Goal: Task Accomplishment & Management: Complete application form

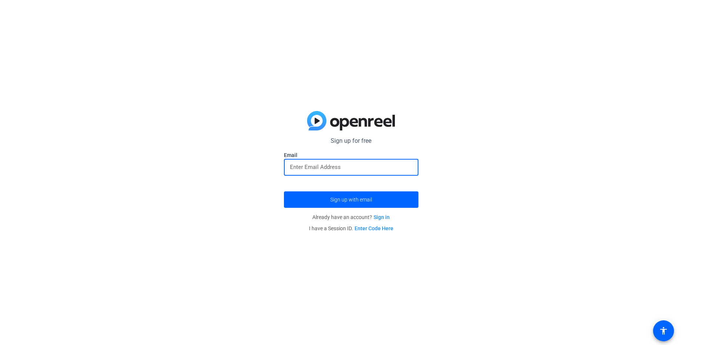
paste input "vofob40594@knilok.com"
type input "vofob40594@knilok.com"
click at [319, 191] on span "submit" at bounding box center [351, 200] width 135 height 18
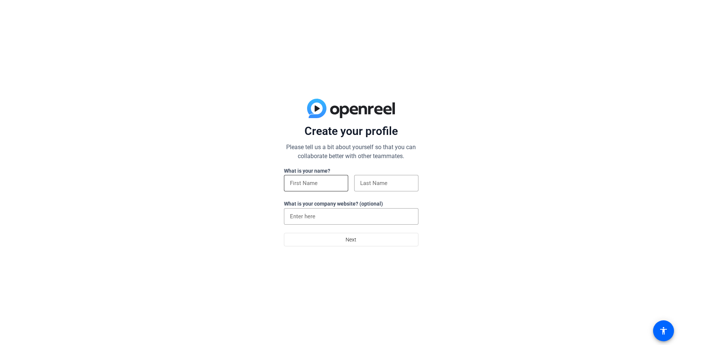
click at [334, 183] on input at bounding box center [316, 183] width 52 height 9
type input "[PERSON_NAME]"
click at [388, 183] on input at bounding box center [386, 183] width 52 height 9
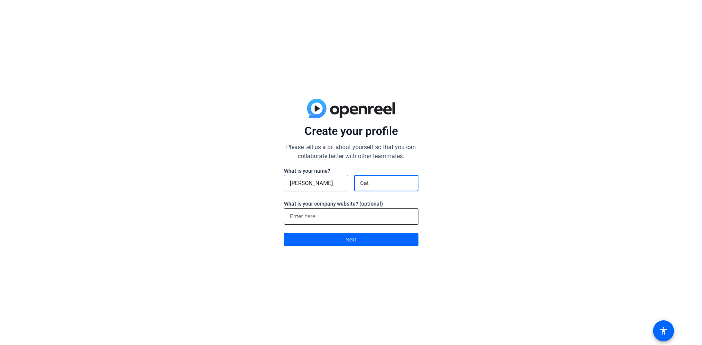
type input "Cat"
click at [325, 213] on input at bounding box center [351, 216] width 123 height 9
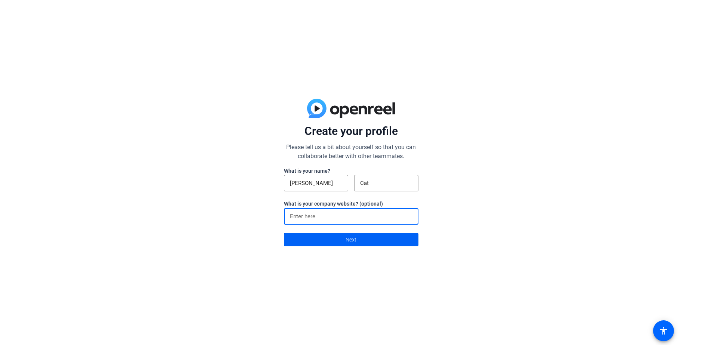
click at [338, 236] on span at bounding box center [351, 240] width 134 height 18
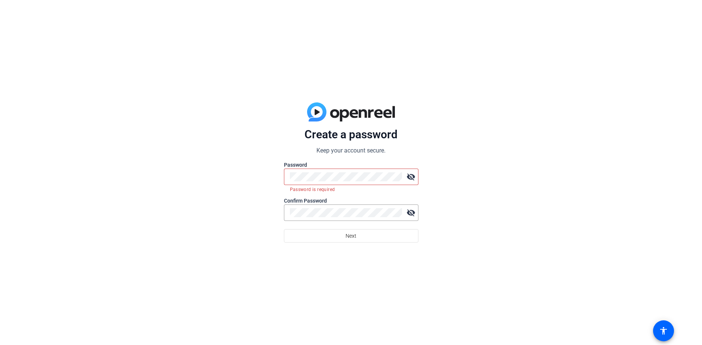
click at [307, 192] on div "Password is required" at bounding box center [351, 189] width 135 height 8
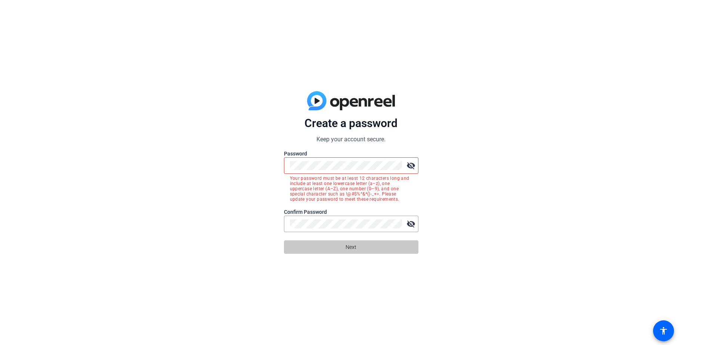
click at [353, 252] on span "Next" at bounding box center [351, 247] width 11 height 14
click at [409, 168] on mat-icon "visibility_off" at bounding box center [411, 165] width 15 height 15
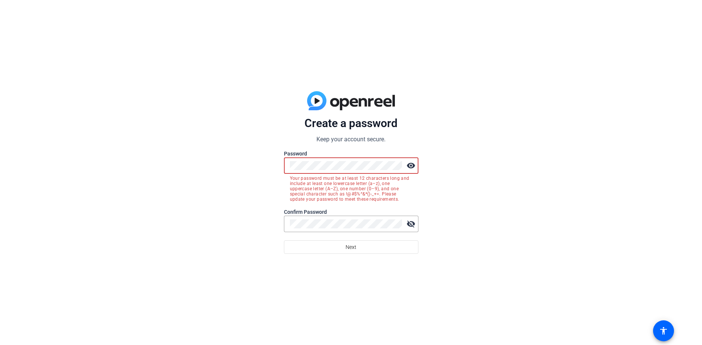
click at [515, 189] on div "Create a password Keep your account secure. Password visibility Your password m…" at bounding box center [351, 172] width 702 height 345
click at [521, 184] on div "Create a password Keep your account secure. Password visibility Your password m…" at bounding box center [351, 172] width 702 height 345
click at [507, 185] on div "Create a password Keep your account secure. Password visibility Your password m…" at bounding box center [351, 172] width 702 height 345
click at [409, 226] on mat-icon "visibility_off" at bounding box center [411, 223] width 15 height 15
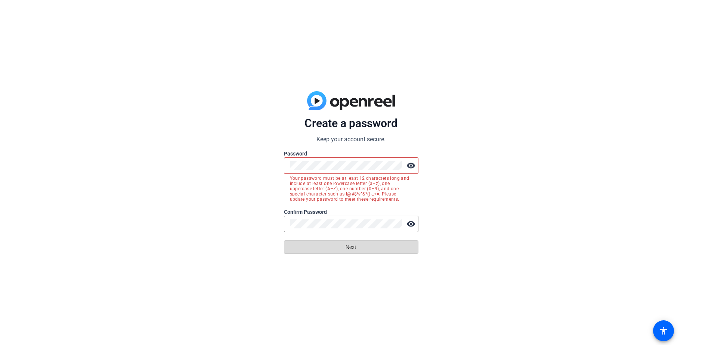
click at [386, 251] on span at bounding box center [351, 247] width 134 height 18
click at [401, 246] on span at bounding box center [351, 247] width 134 height 18
click at [399, 246] on span at bounding box center [351, 247] width 134 height 18
click at [398, 246] on span at bounding box center [351, 247] width 134 height 18
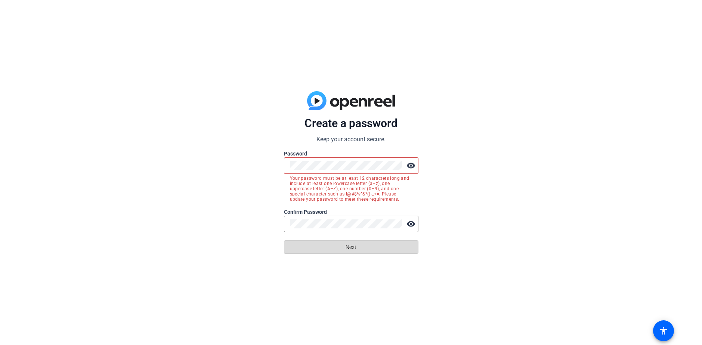
click at [398, 246] on span at bounding box center [351, 247] width 134 height 18
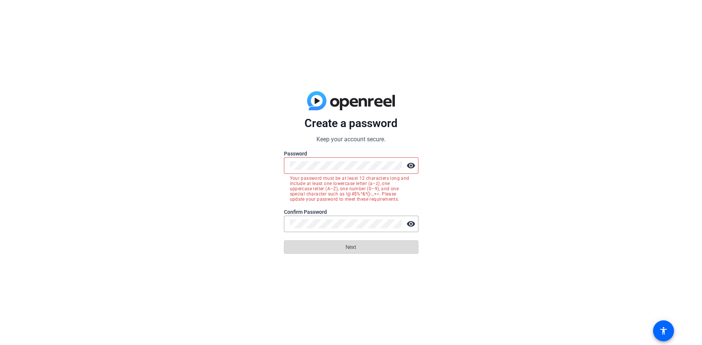
click at [398, 246] on span at bounding box center [351, 247] width 134 height 18
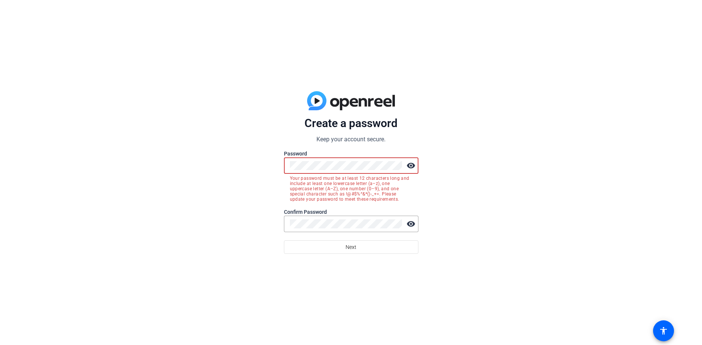
click at [250, 164] on div "Create a password Keep your account secure. Password visibility Your password m…" at bounding box center [351, 172] width 702 height 345
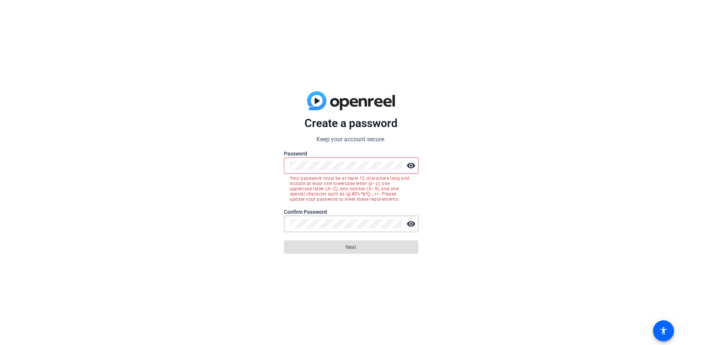
click at [355, 245] on span "Next" at bounding box center [351, 247] width 11 height 14
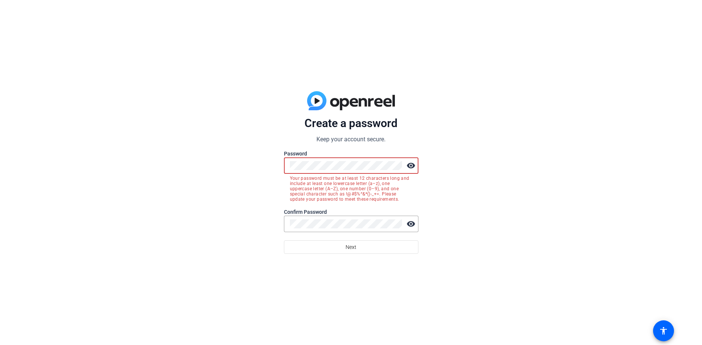
click at [208, 153] on div "Create a password Keep your account secure. Password visibility Your password m…" at bounding box center [351, 172] width 702 height 345
click at [402, 207] on form "Create a password Keep your account secure. Password visibility Your password m…" at bounding box center [351, 184] width 135 height 137
click at [432, 182] on div "Create a password Keep your account secure. Password visibility Your password m…" at bounding box center [351, 172] width 702 height 345
click at [374, 229] on div at bounding box center [346, 224] width 112 height 16
click at [251, 158] on div "Create a password Keep your account secure. Password visibility Your password m…" at bounding box center [351, 172] width 702 height 345
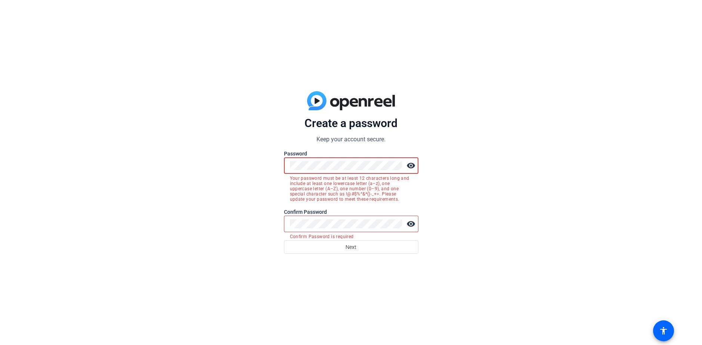
click at [248, 157] on div "Create a password Keep your account secure. Password visibility Your password m…" at bounding box center [351, 172] width 702 height 345
drag, startPoint x: 288, startPoint y: 166, endPoint x: 336, endPoint y: 127, distance: 61.7
click at [336, 127] on p "Create a password" at bounding box center [351, 123] width 135 height 14
click at [325, 168] on mat-form-field "visibility Your password must be at least 12 characters long and include at lea…" at bounding box center [351, 169] width 135 height 25
drag, startPoint x: 347, startPoint y: 175, endPoint x: 284, endPoint y: 169, distance: 63.1
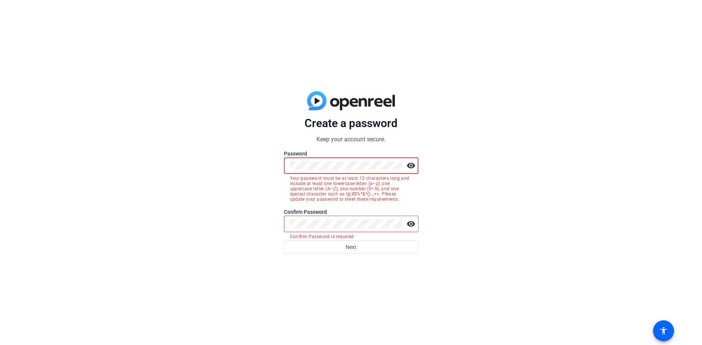
click at [262, 176] on div "Create a password Keep your account secure. Password visibility Your password m…" at bounding box center [351, 172] width 702 height 345
drag, startPoint x: 334, startPoint y: 232, endPoint x: 318, endPoint y: 219, distance: 20.2
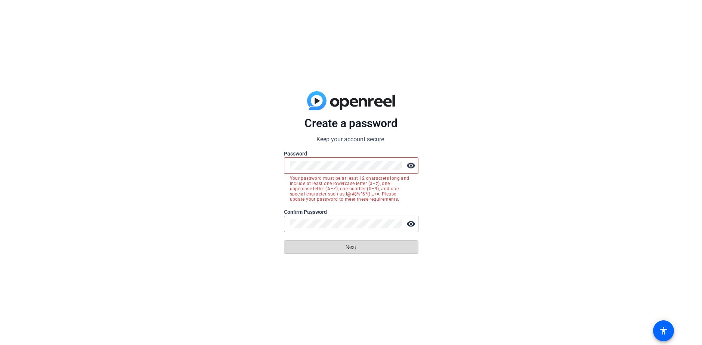
click at [399, 248] on span at bounding box center [351, 247] width 134 height 18
